Goal: Task Accomplishment & Management: Complete application form

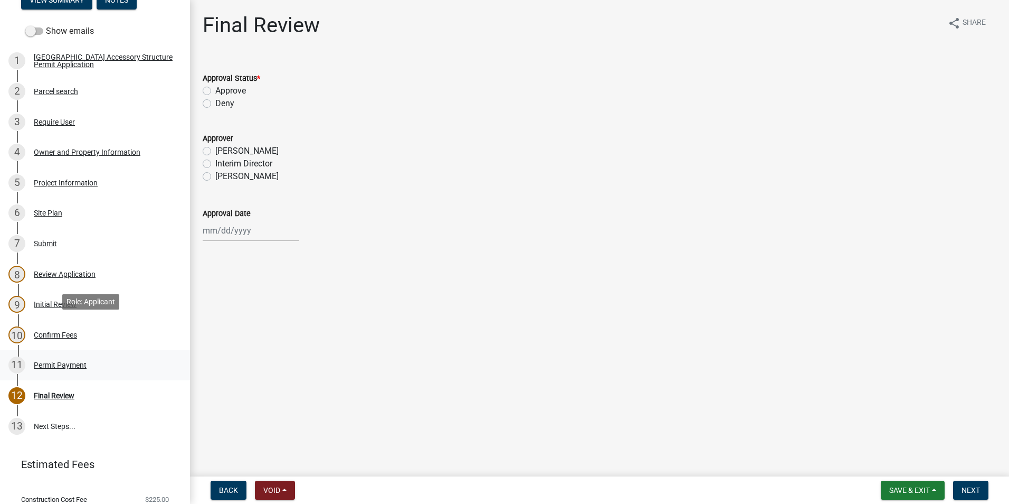
scroll to position [217, 0]
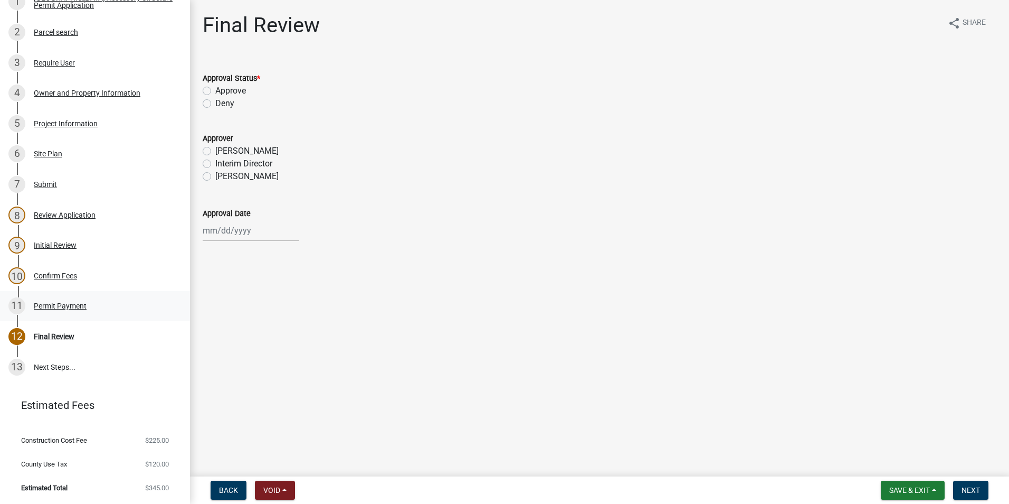
click at [58, 300] on div "11 Permit Payment" at bounding box center [90, 305] width 165 height 17
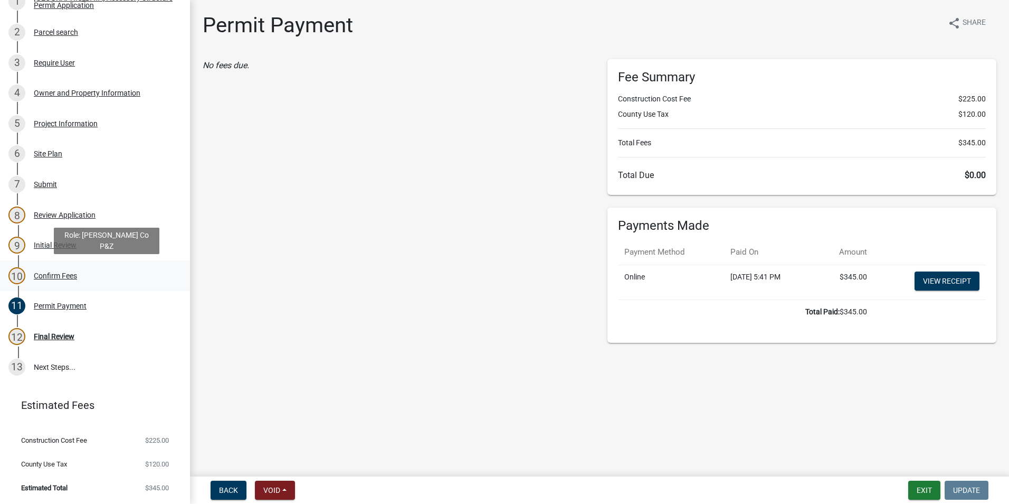
click at [60, 283] on div "10 Confirm Fees" at bounding box center [90, 275] width 165 height 17
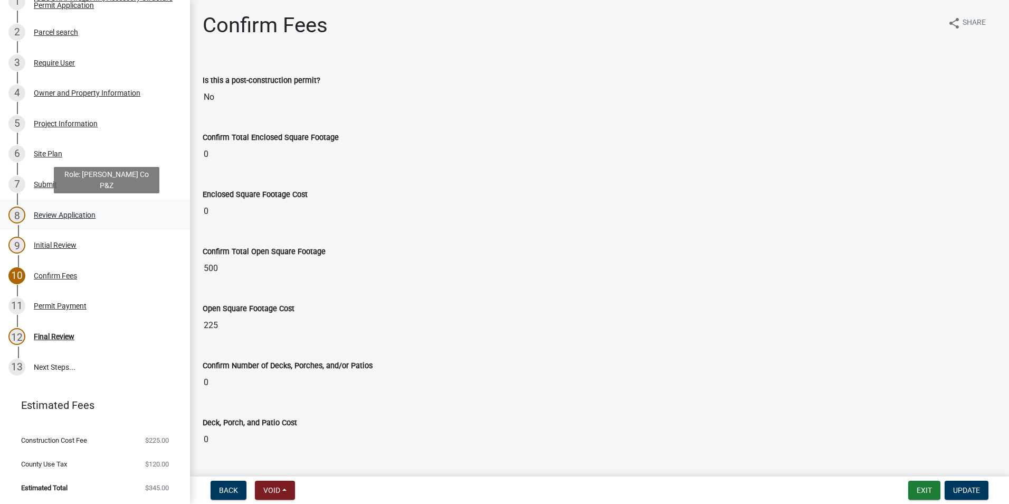
click at [56, 214] on div "Review Application" at bounding box center [65, 214] width 62 height 7
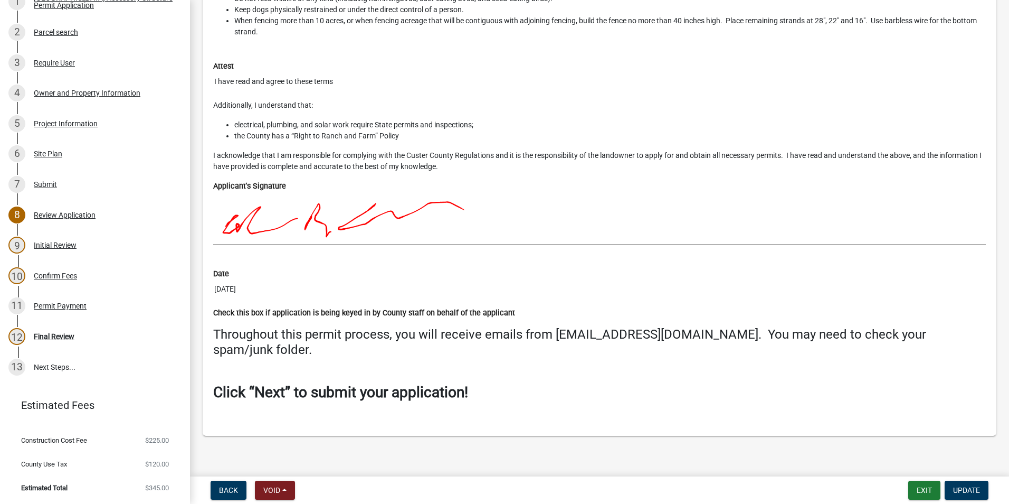
scroll to position [4666, 0]
click at [50, 274] on div "Confirm Fees" at bounding box center [55, 275] width 43 height 7
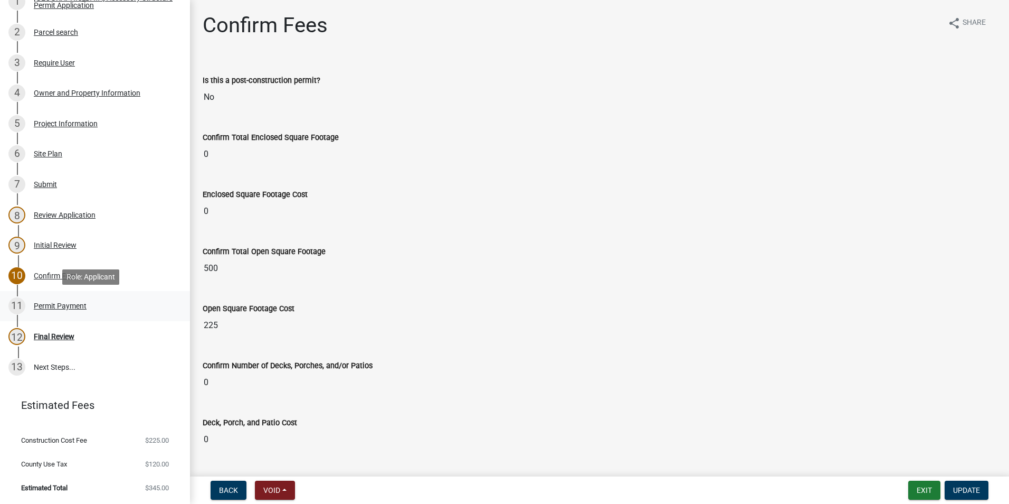
click at [63, 304] on div "Permit Payment" at bounding box center [60, 305] width 53 height 7
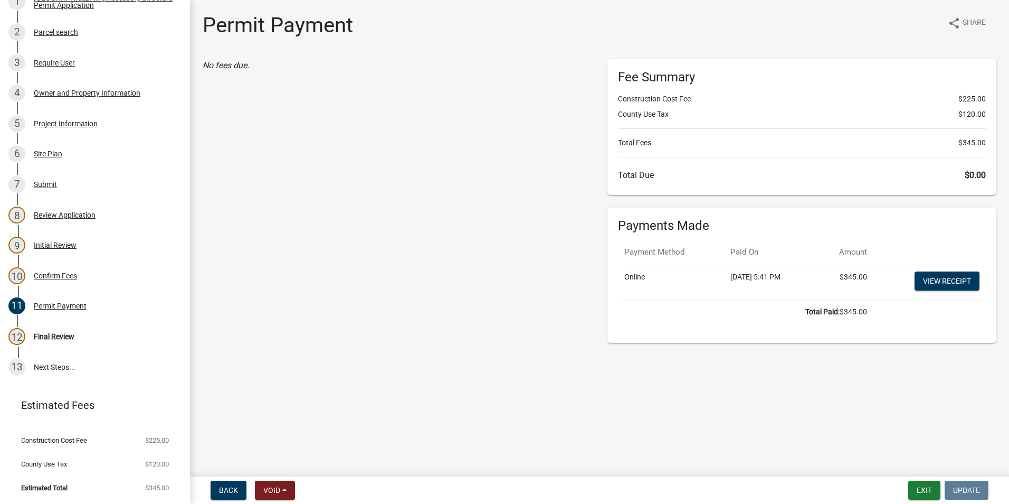
click at [370, 229] on div "No fees due." at bounding box center [397, 200] width 405 height 283
click at [62, 97] on div "4 Owner and Property Information" at bounding box center [90, 92] width 165 height 17
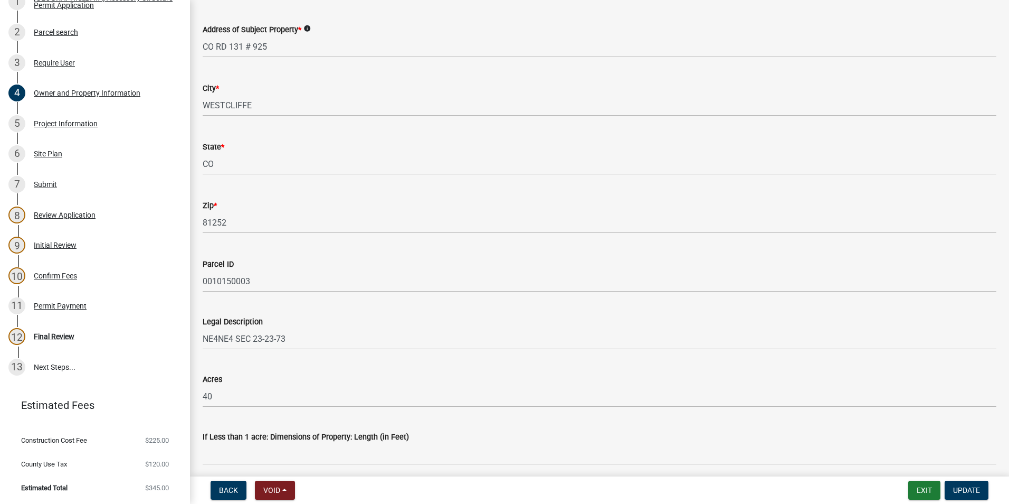
scroll to position [633, 0]
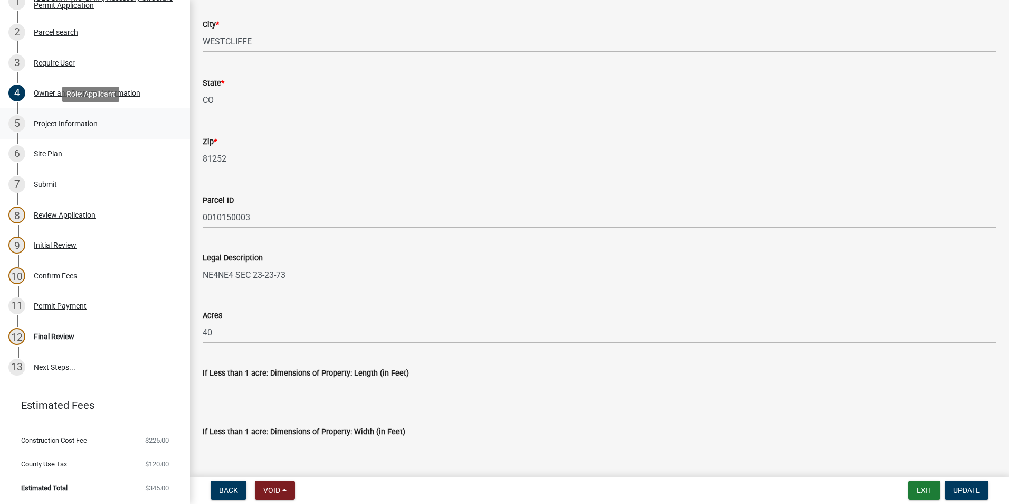
click at [37, 121] on div "Project Information" at bounding box center [66, 123] width 64 height 7
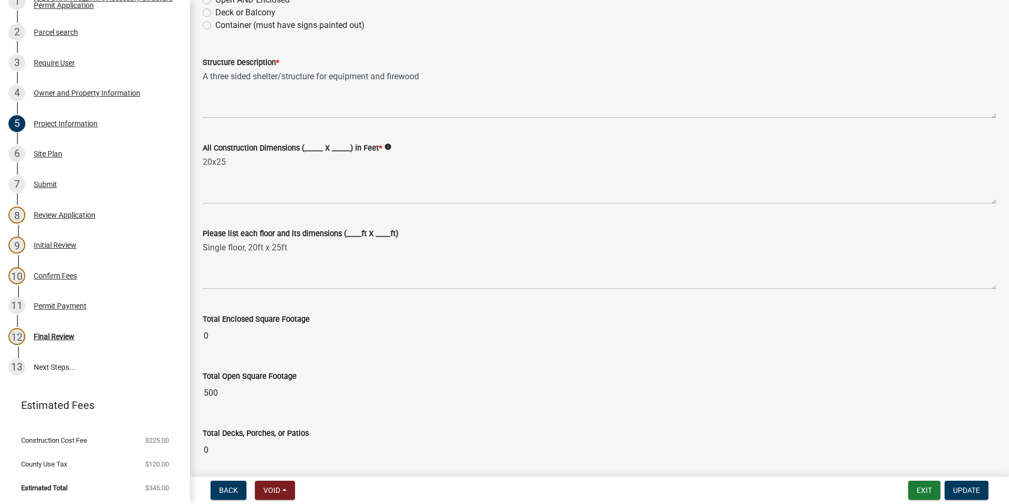
scroll to position [106, 0]
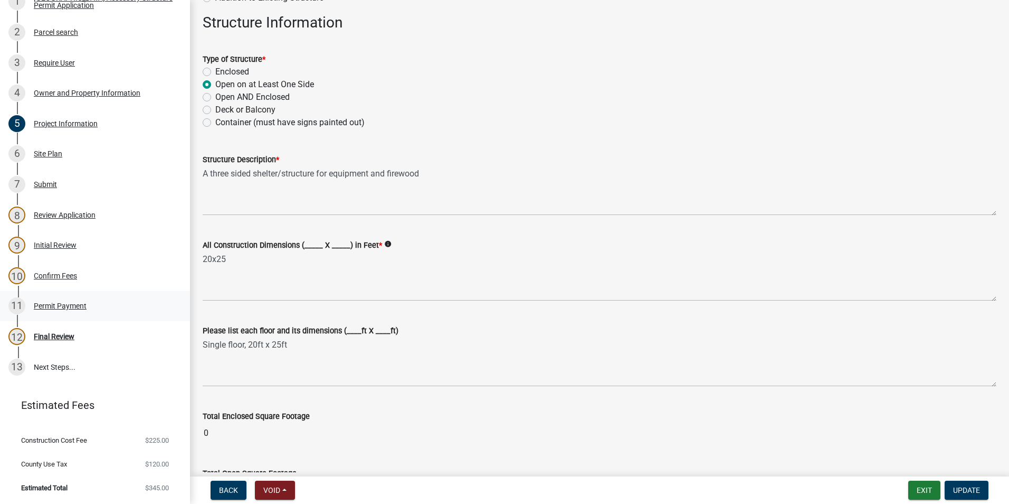
click at [68, 305] on div "Permit Payment" at bounding box center [60, 305] width 53 height 7
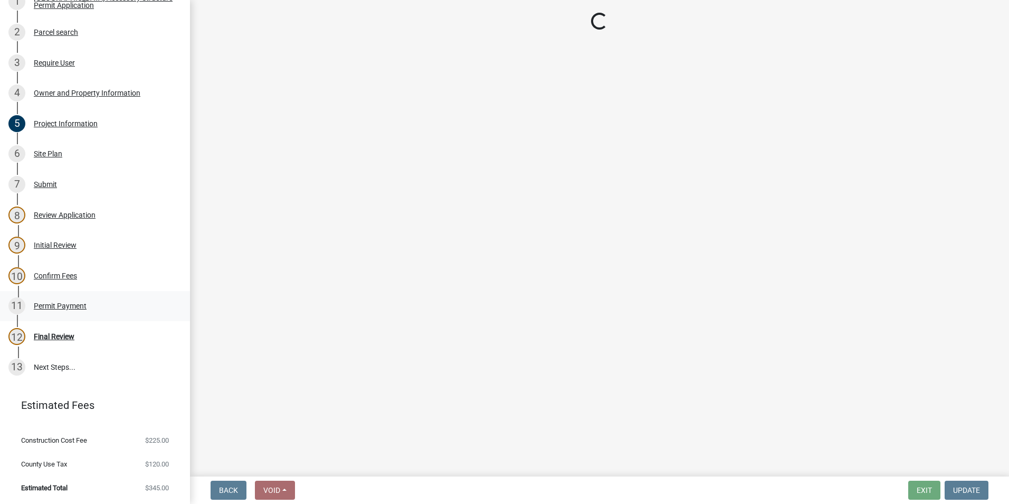
scroll to position [0, 0]
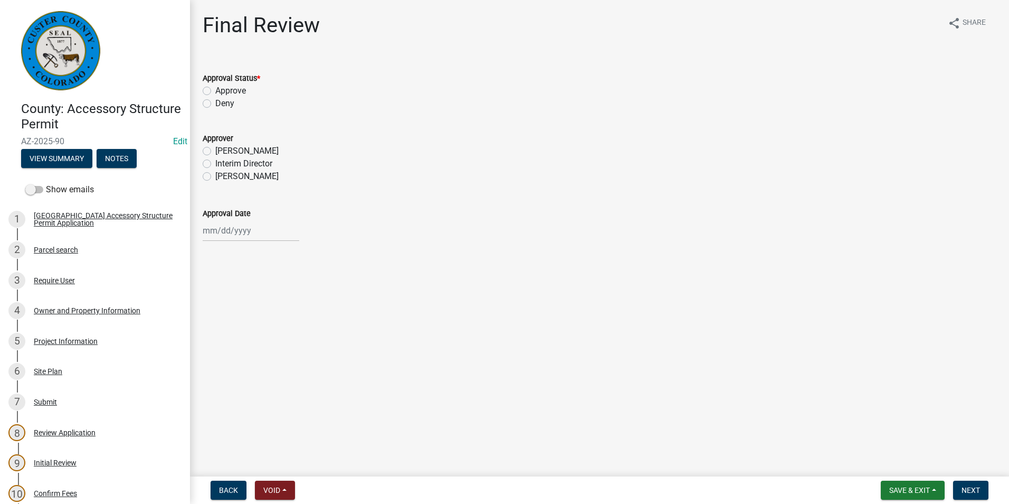
click at [215, 88] on label "Approve" at bounding box center [230, 90] width 31 height 13
click at [215, 88] on input "Approve" at bounding box center [218, 87] width 7 height 7
radio input "true"
click at [215, 177] on label "[PERSON_NAME]" at bounding box center [246, 176] width 63 height 13
click at [215, 177] on input "[PERSON_NAME]" at bounding box center [218, 173] width 7 height 7
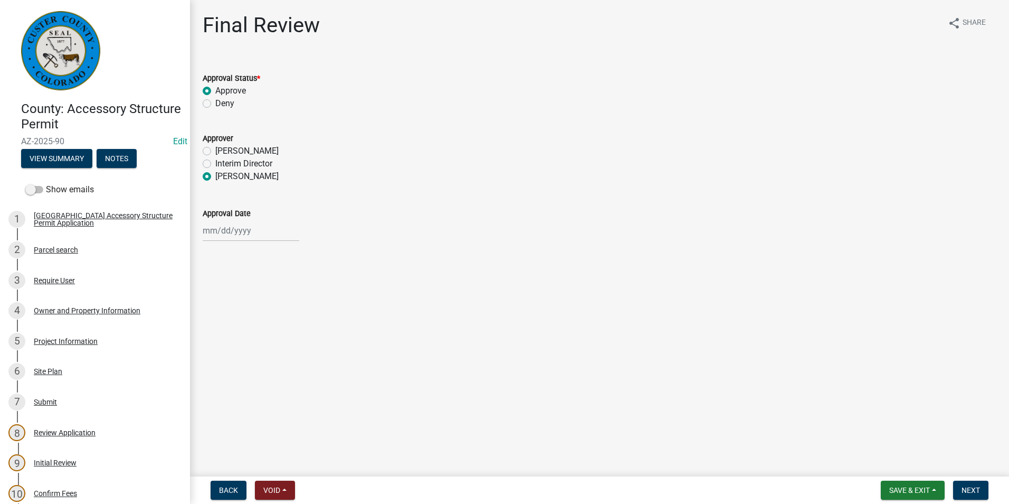
radio input "true"
select select "9"
select select "2025"
click at [234, 229] on div "Jan Feb Mar Apr May Jun Jul Aug Sep Oct Nov Dec 1525 1526 1527 1528 1529 1530 1…" at bounding box center [251, 231] width 97 height 22
click at [230, 337] on div "23" at bounding box center [230, 337] width 17 height 17
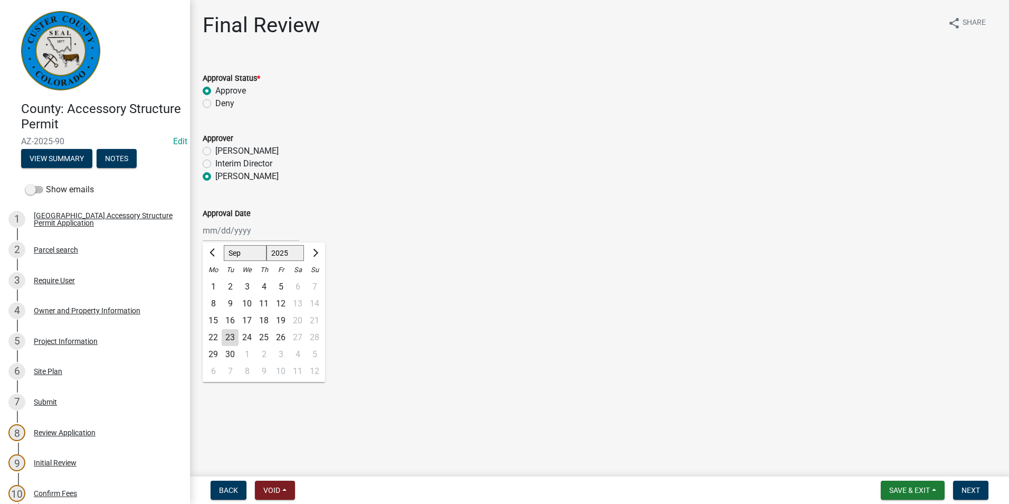
type input "09/23/2025"
click at [978, 487] on span "Next" at bounding box center [971, 490] width 18 height 8
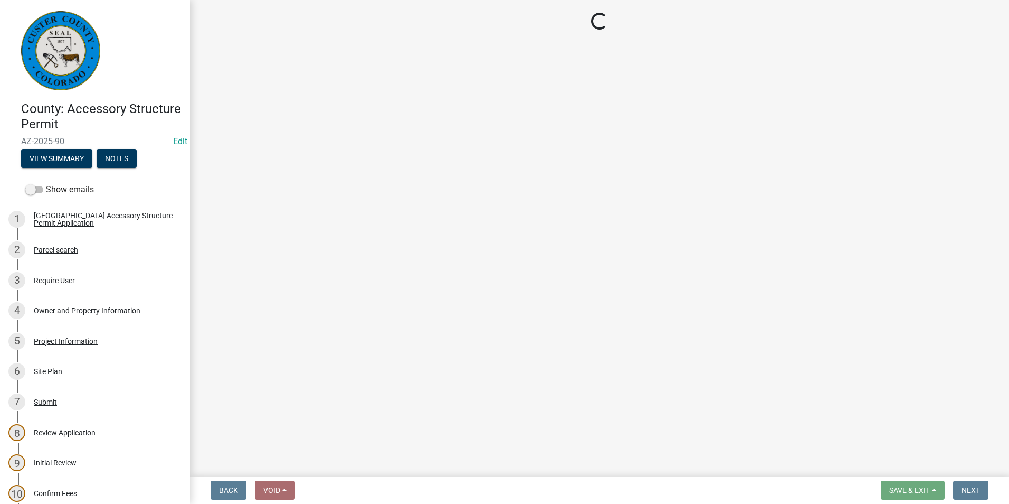
select select "cd09b013-b94f-4524-a046-a3f04ce1867e"
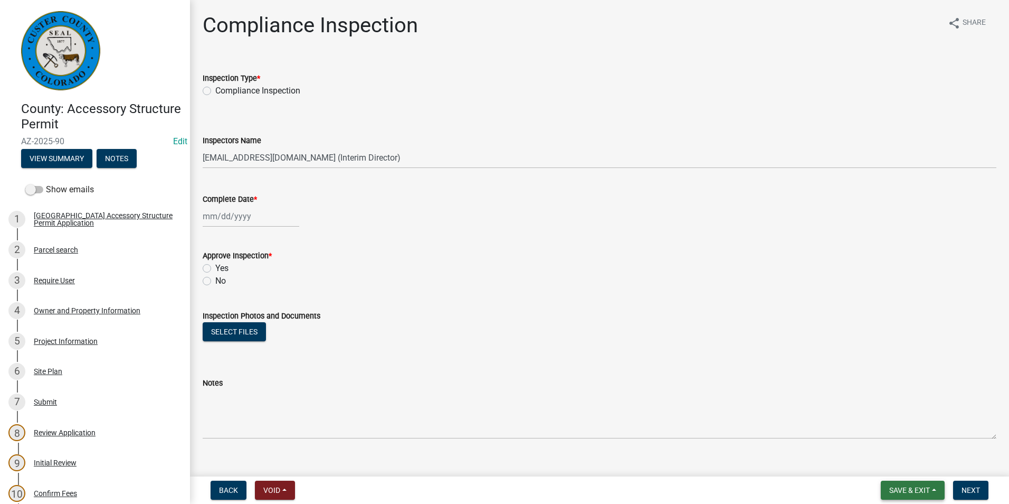
click at [905, 492] on span "Save & Exit" at bounding box center [909, 490] width 41 height 8
click at [917, 468] on button "Save & Exit" at bounding box center [902, 462] width 84 height 25
